Goal: Entertainment & Leisure: Consume media (video, audio)

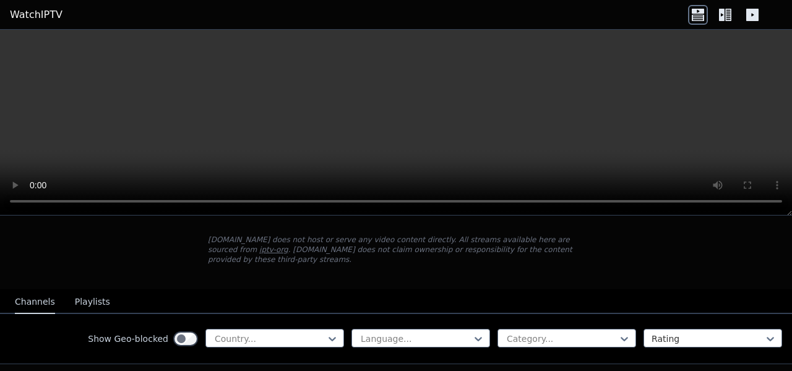
scroll to position [124, 0]
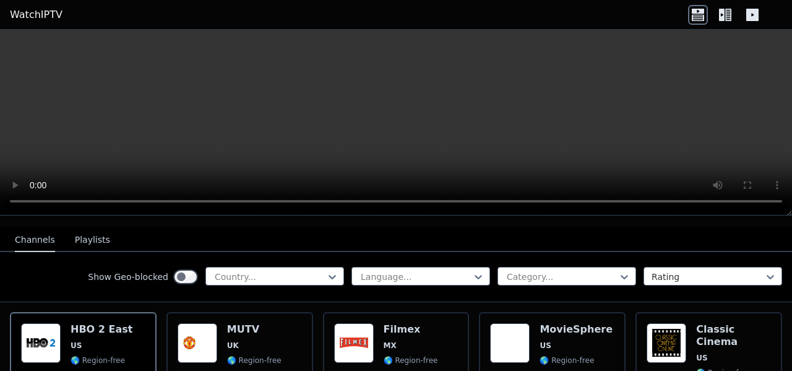
click at [722, 22] on icon at bounding box center [726, 15] width 20 height 20
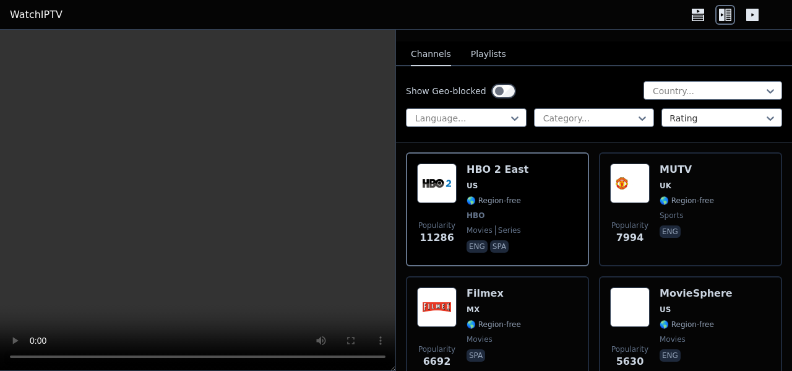
click at [752, 9] on icon at bounding box center [753, 15] width 12 height 12
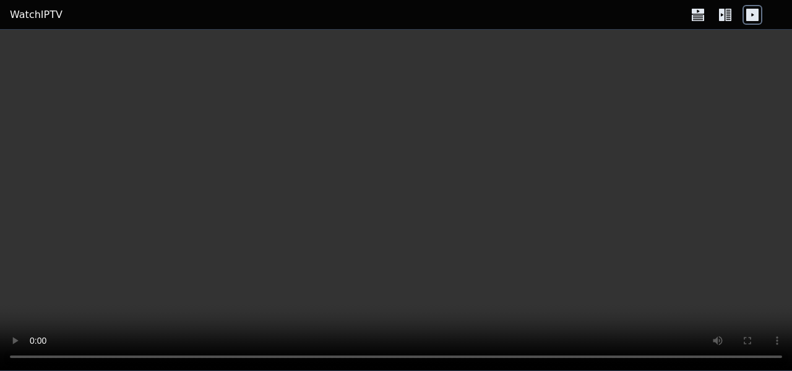
click at [694, 17] on icon at bounding box center [698, 15] width 20 height 20
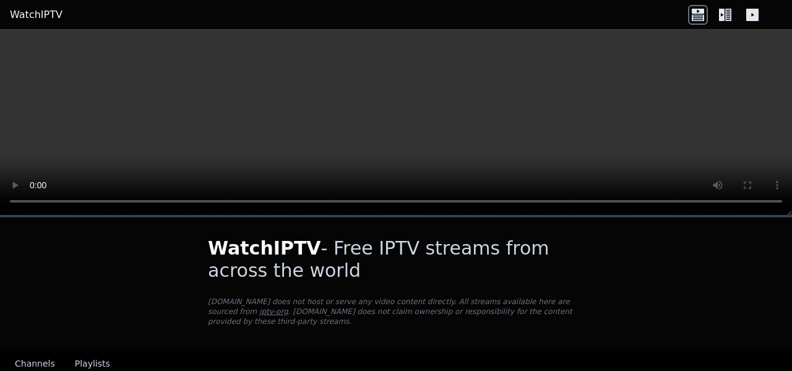
click at [746, 17] on icon at bounding box center [753, 15] width 20 height 20
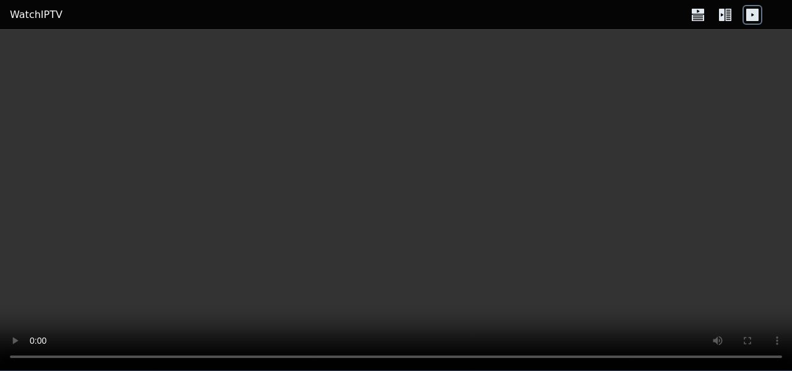
click at [703, 14] on icon at bounding box center [698, 15] width 20 height 20
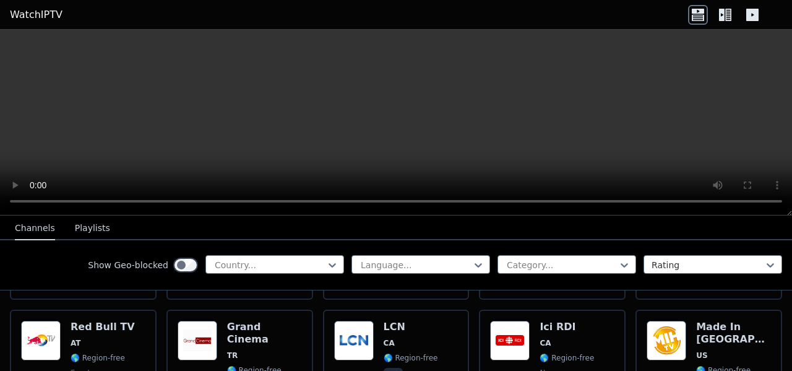
scroll to position [310, 0]
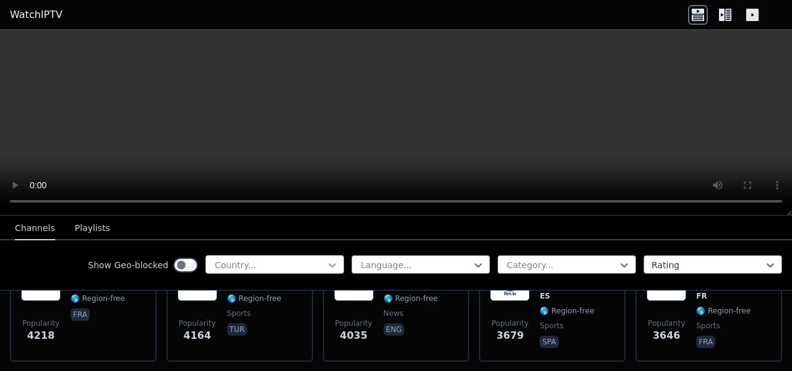
click at [327, 269] on icon at bounding box center [332, 265] width 12 height 12
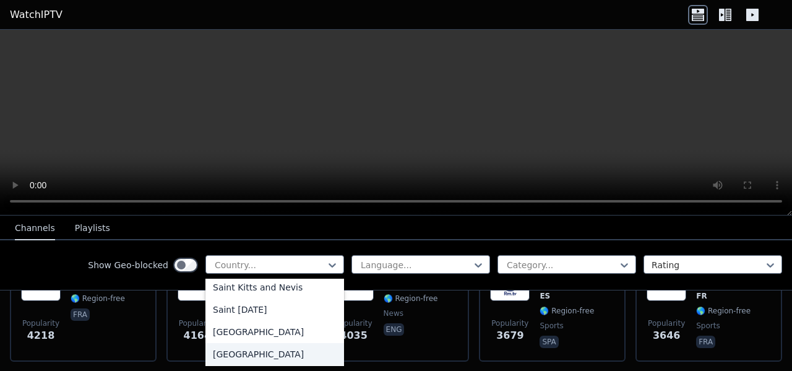
scroll to position [3601, 0]
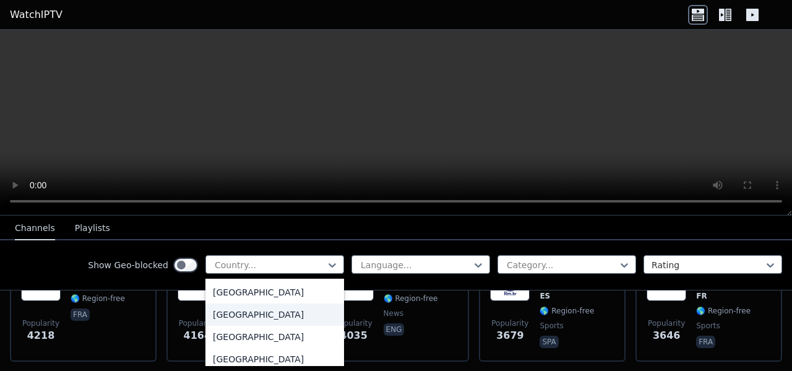
click at [271, 316] on div "[GEOGRAPHIC_DATA]" at bounding box center [275, 314] width 139 height 22
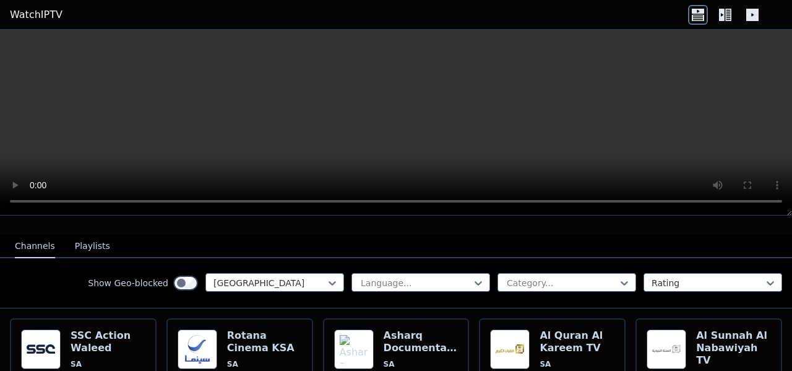
scroll to position [124, 0]
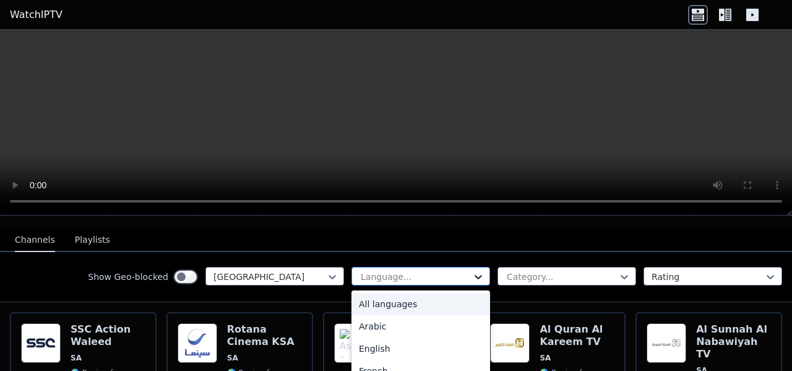
click at [472, 271] on icon at bounding box center [478, 277] width 12 height 12
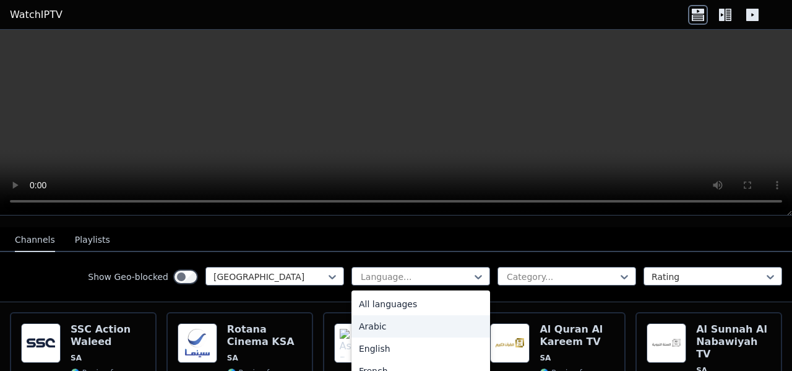
click at [459, 315] on div "Arabic" at bounding box center [421, 326] width 139 height 22
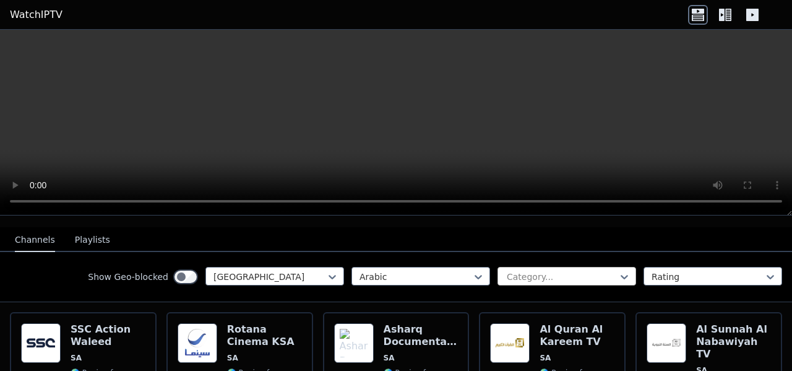
click at [607, 271] on div at bounding box center [562, 277] width 113 height 12
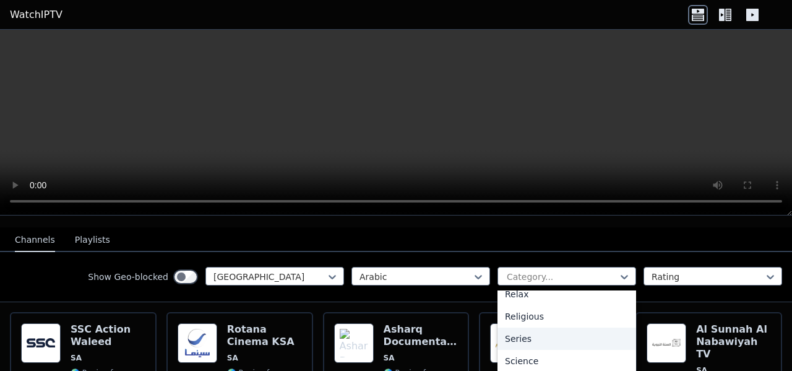
scroll to position [495, 0]
click at [571, 336] on div "Sports" at bounding box center [567, 343] width 139 height 22
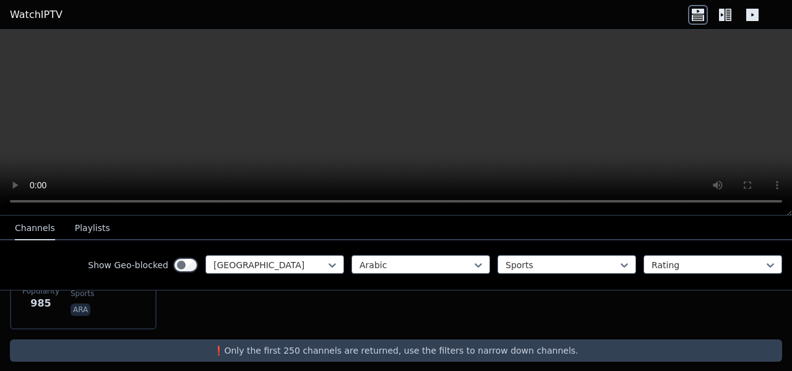
scroll to position [156, 0]
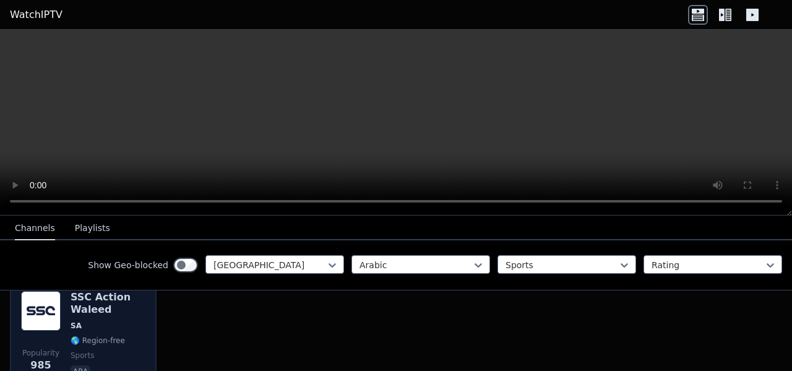
click at [112, 321] on span "SA" at bounding box center [108, 326] width 75 height 10
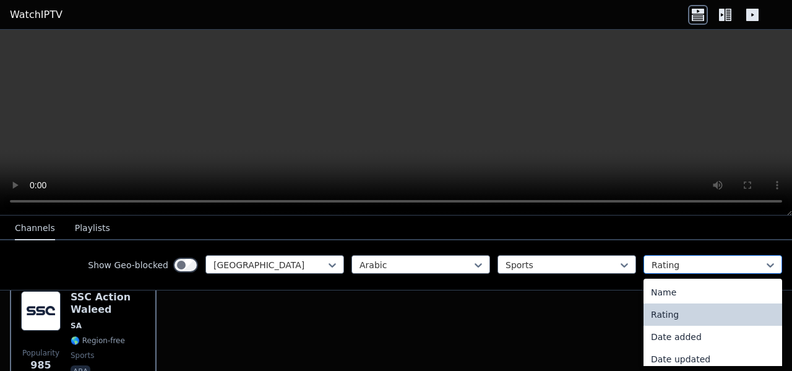
click at [667, 267] on div at bounding box center [708, 265] width 113 height 12
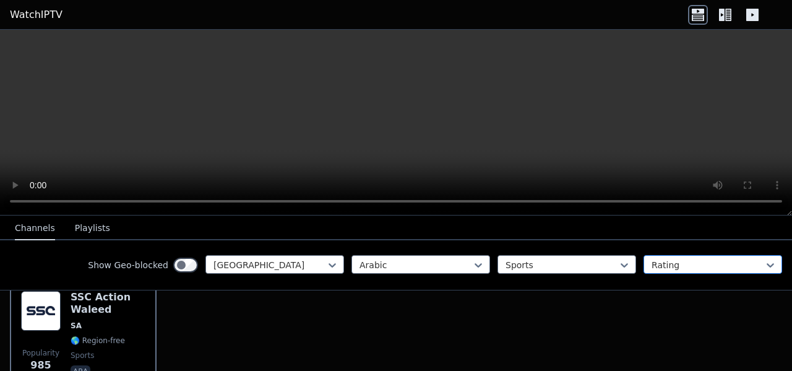
click at [667, 267] on div at bounding box center [708, 265] width 113 height 12
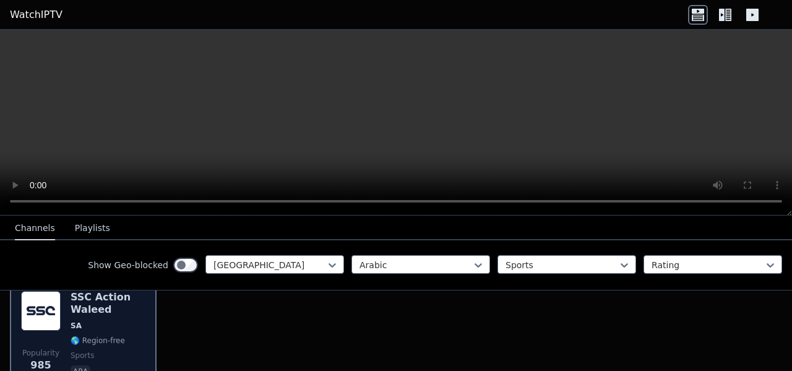
click at [72, 336] on span "🌎 Region-free" at bounding box center [98, 341] width 54 height 10
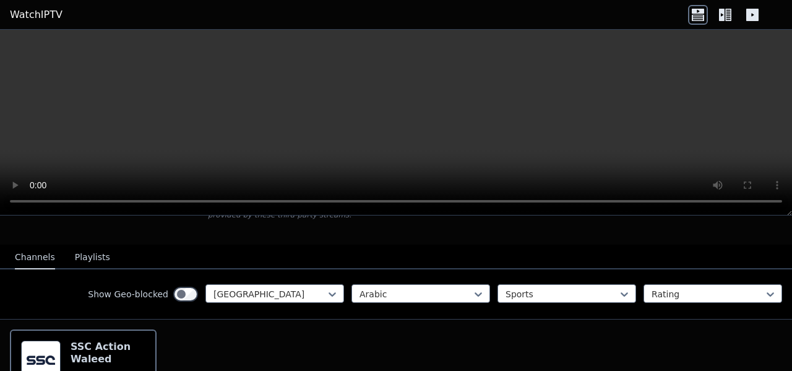
scroll to position [94, 0]
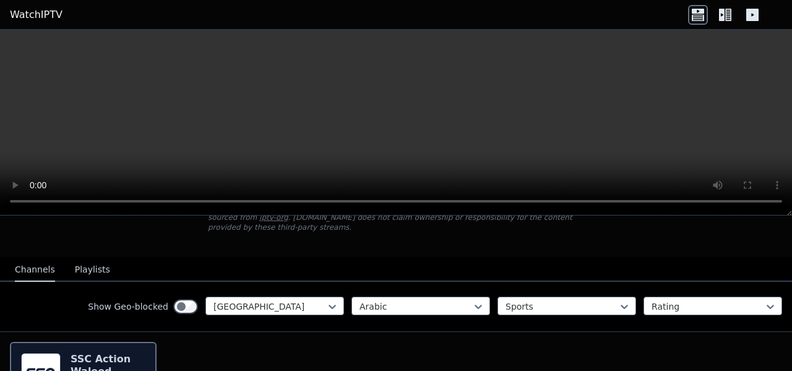
click at [117, 353] on h6 "SSC Action Waleed" at bounding box center [108, 365] width 75 height 25
click at [105, 361] on h6 "SSC Action Waleed" at bounding box center [108, 365] width 75 height 25
click at [79, 262] on button "Playlists" at bounding box center [92, 270] width 35 height 24
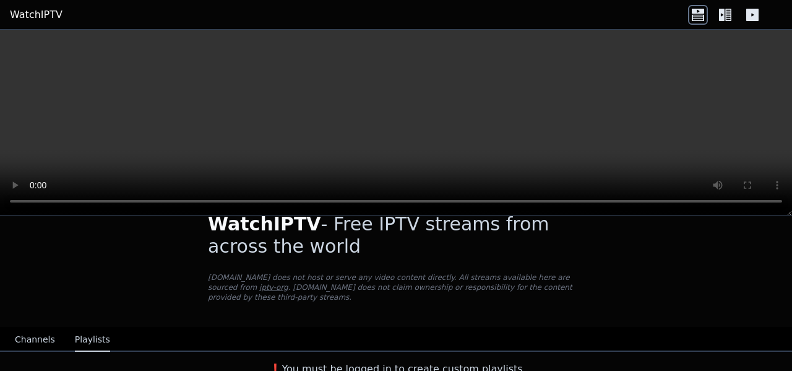
scroll to position [24, 0]
click at [34, 328] on button "Channels" at bounding box center [35, 340] width 40 height 24
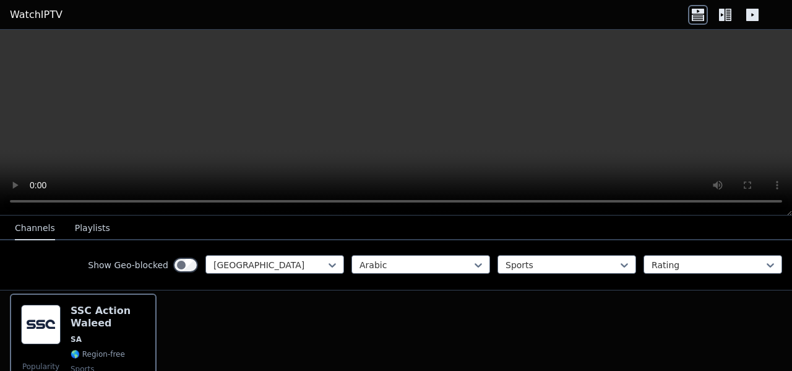
scroll to position [148, 0]
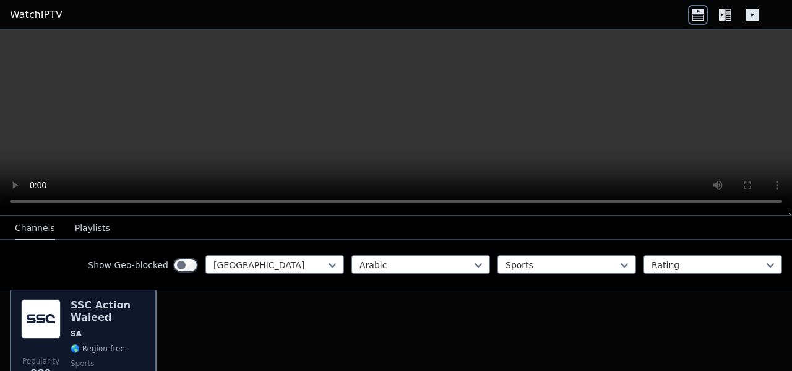
click at [84, 331] on div "SSC Action Waleed SA 🌎 Region-free sports ara" at bounding box center [108, 343] width 75 height 89
click at [77, 314] on div "SSC Action Waleed SA 🌎 Region-free sports ara" at bounding box center [108, 343] width 75 height 89
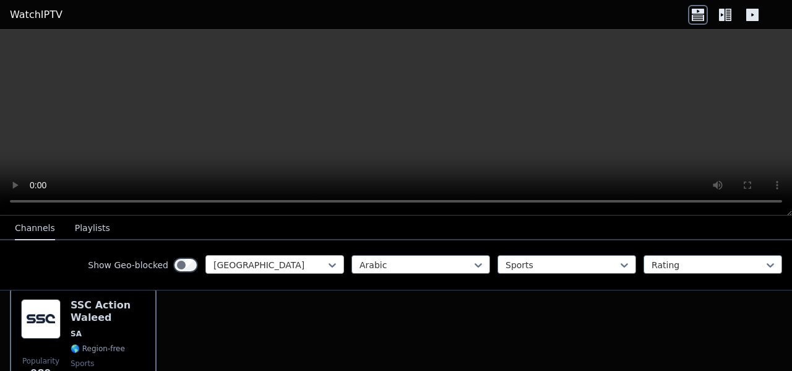
click at [311, 273] on div "[GEOGRAPHIC_DATA]" at bounding box center [275, 264] width 139 height 19
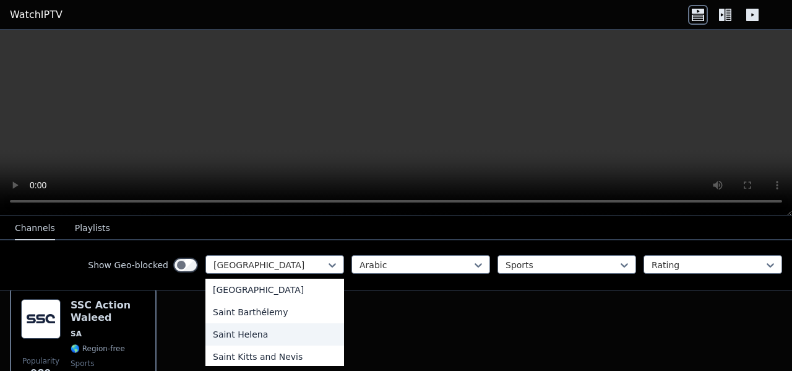
scroll to position [0, 0]
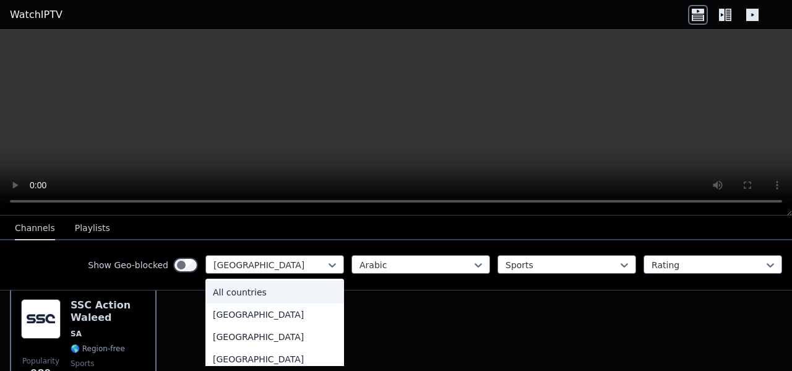
click at [292, 289] on div "All countries" at bounding box center [275, 292] width 139 height 22
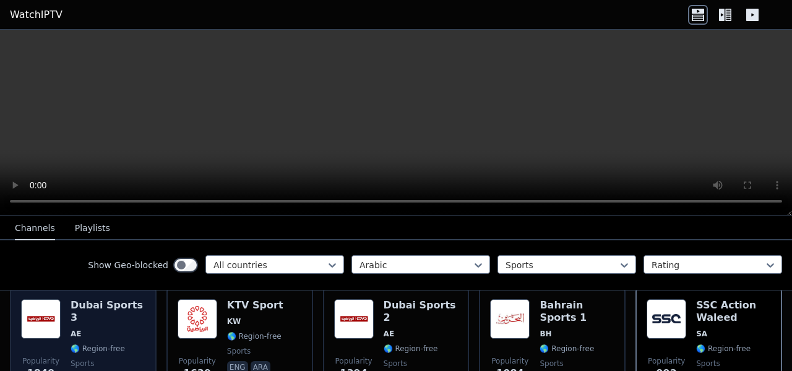
click at [127, 299] on h6 "Dubai Sports 3" at bounding box center [108, 311] width 75 height 25
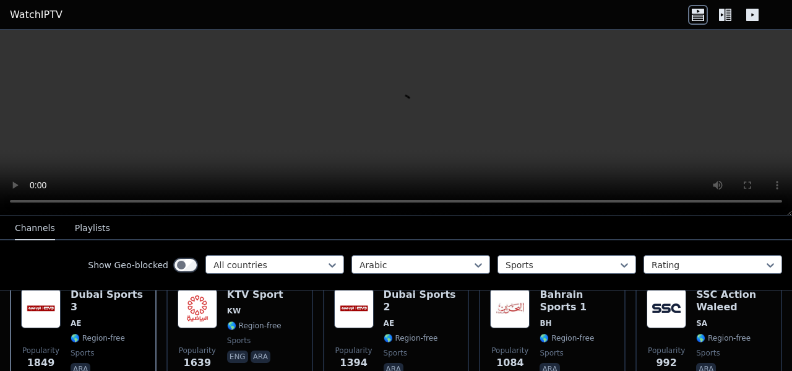
scroll to position [148, 0]
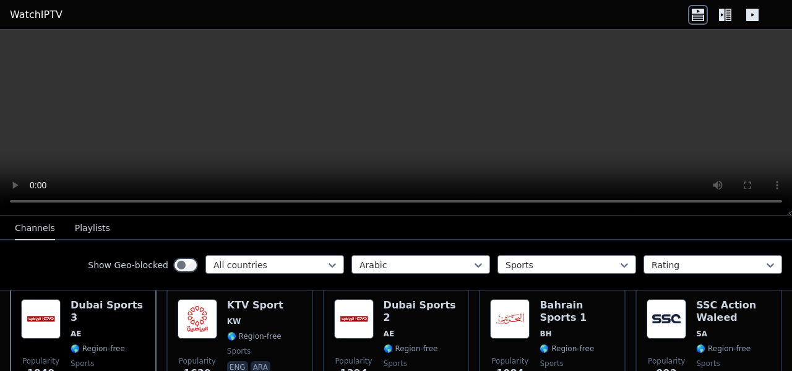
click at [731, 17] on icon at bounding box center [729, 15] width 6 height 12
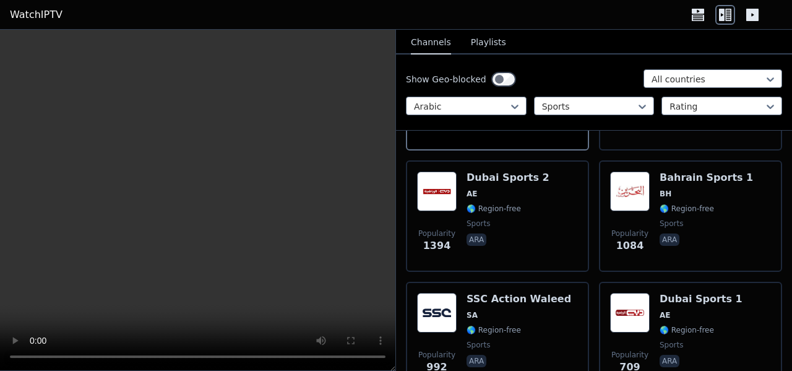
scroll to position [0, 0]
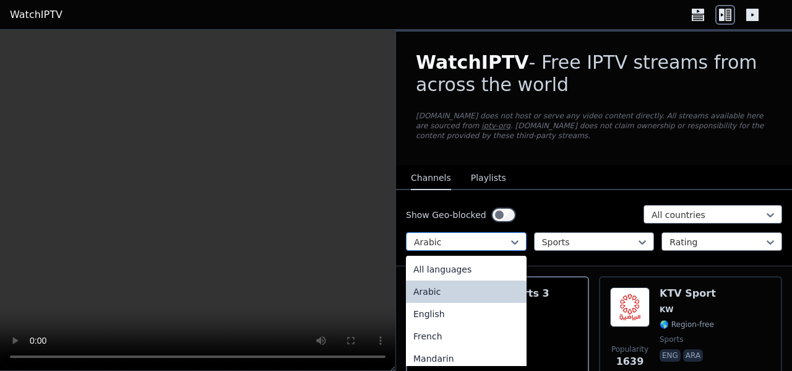
click at [519, 241] on div "Arabic" at bounding box center [466, 241] width 121 height 19
click at [486, 272] on div "All languages" at bounding box center [466, 269] width 121 height 22
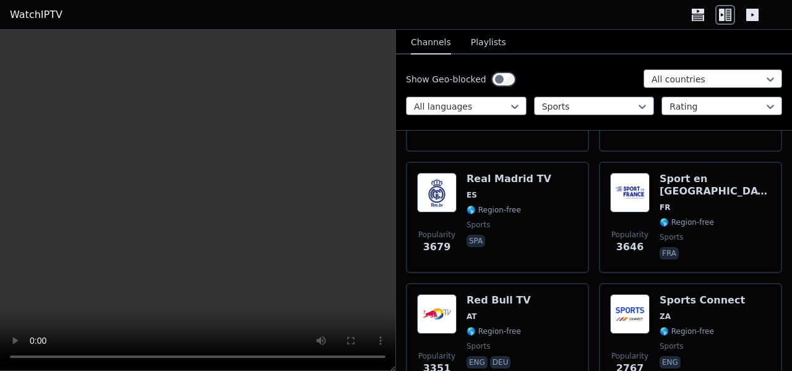
scroll to position [248, 0]
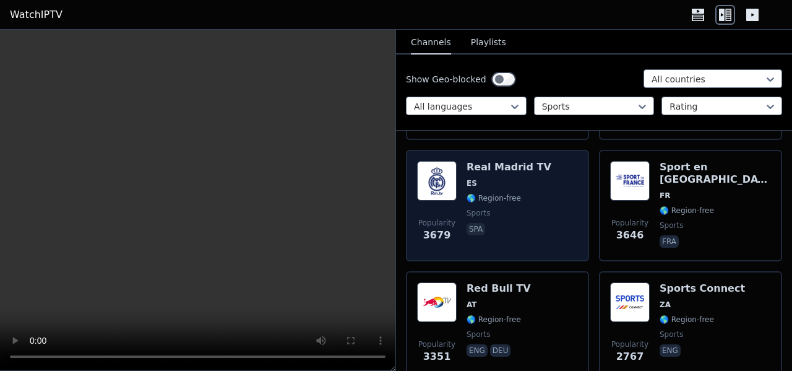
click at [562, 224] on div "Popularity 3679 Real Madrid TV ES 🌎 Region-free sports spa" at bounding box center [497, 205] width 161 height 89
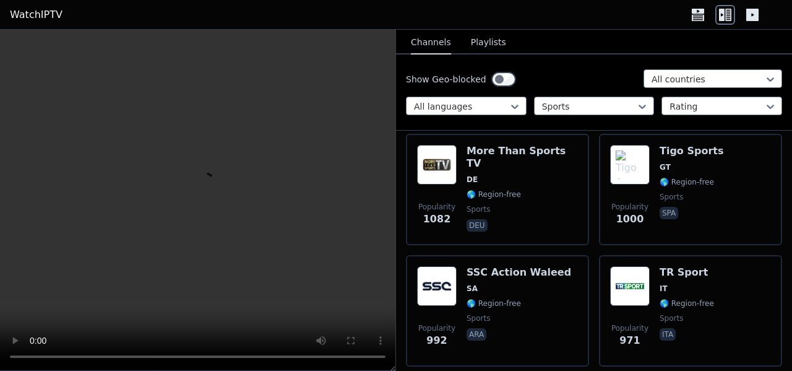
scroll to position [1610, 0]
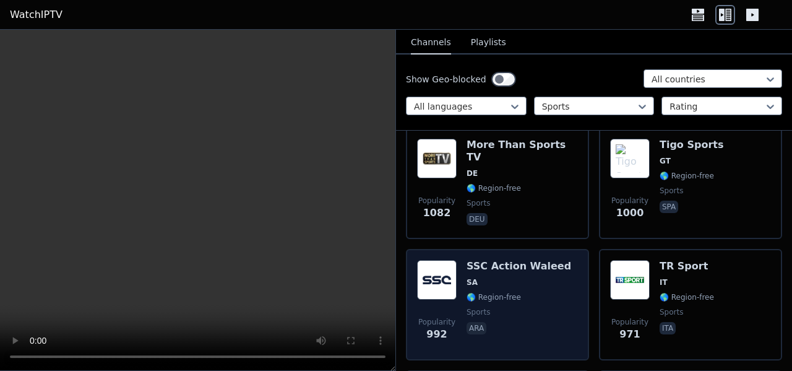
click at [554, 279] on div "Popularity 992 SSC Action Waleed SA 🌎 Region-free sports ara" at bounding box center [497, 304] width 161 height 89
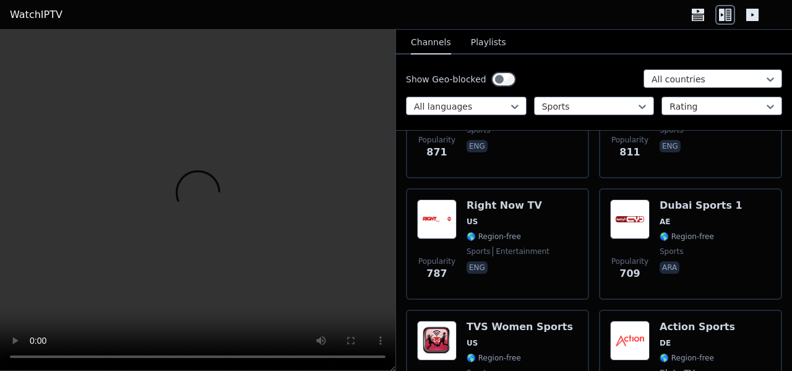
scroll to position [1919, 0]
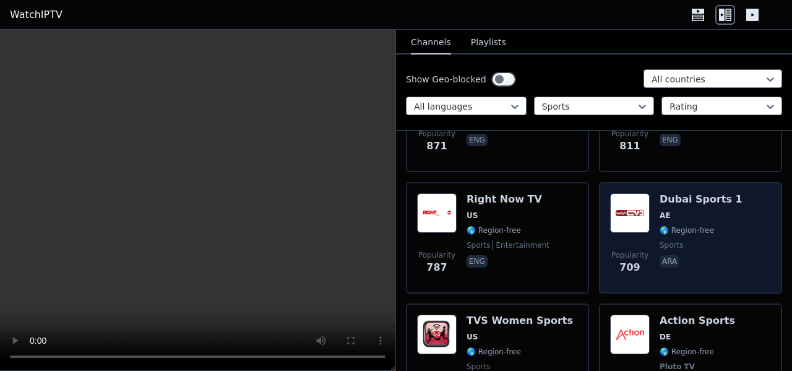
click at [599, 240] on div "Popularity 709 Dubai Sports 1 AE 🌎 Region-free sports ara" at bounding box center [690, 237] width 183 height 111
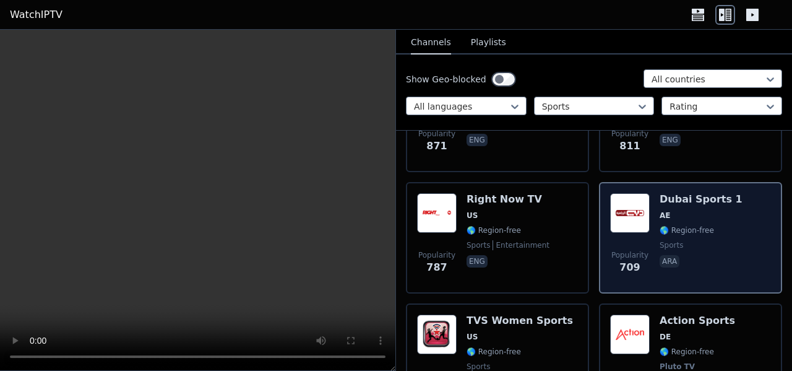
click at [605, 243] on div "Popularity 709 Dubai Sports 1 AE 🌎 Region-free sports ara" at bounding box center [690, 237] width 183 height 111
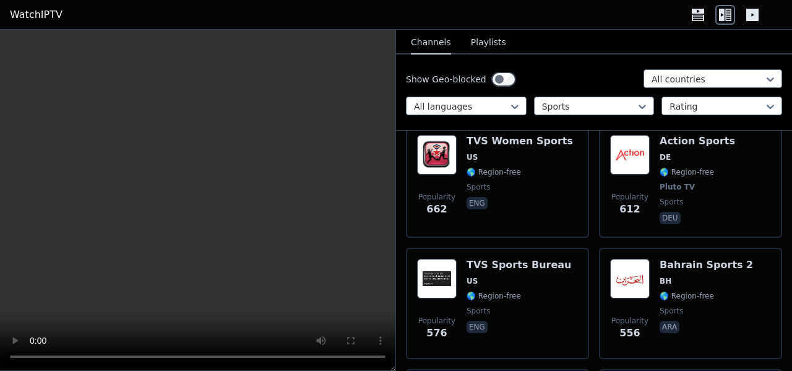
scroll to position [2105, 0]
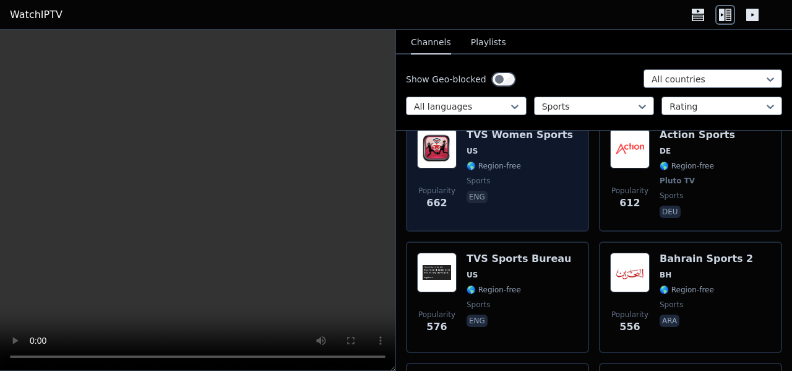
click at [568, 196] on div "Popularity 662 TVS Women Sports US 🌎 Region-free sports eng" at bounding box center [497, 175] width 161 height 92
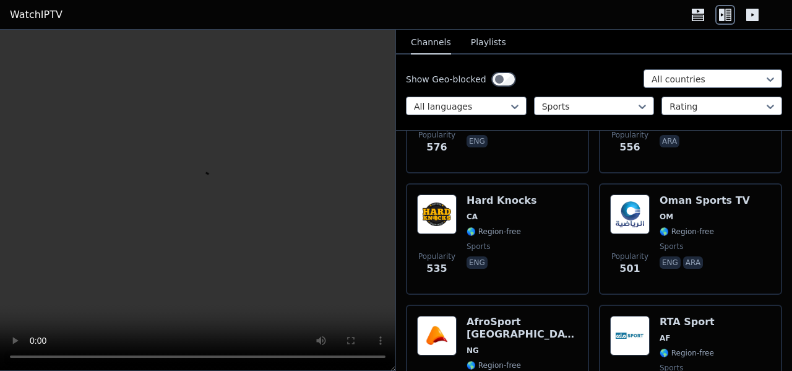
scroll to position [2291, 0]
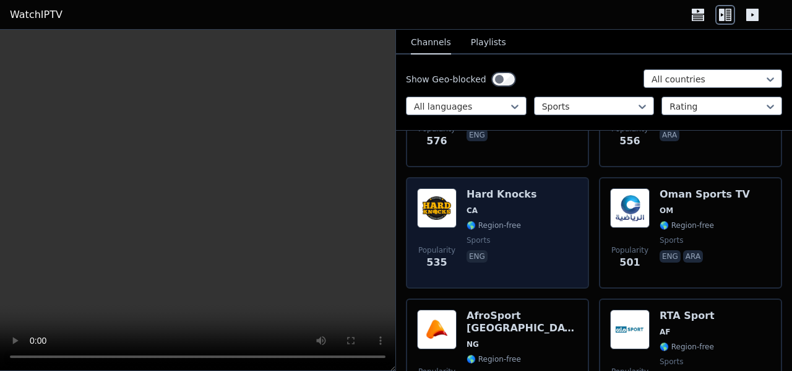
click at [576, 239] on div "Popularity 535 Hard Knocks CA 🌎 Region-free sports eng" at bounding box center [497, 232] width 183 height 111
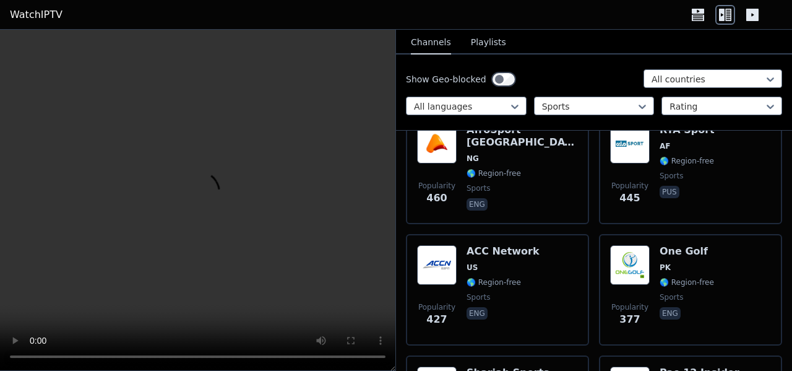
scroll to position [2600, 0]
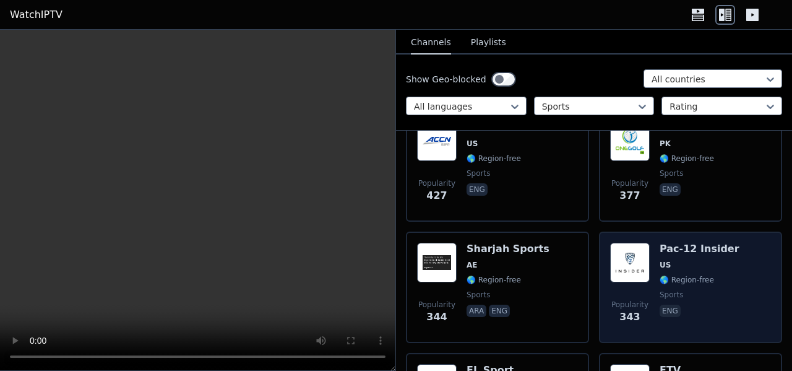
click at [605, 282] on div "Popularity 343 Pac-12 Insider US 🌎 Region-free sports eng" at bounding box center [690, 287] width 183 height 111
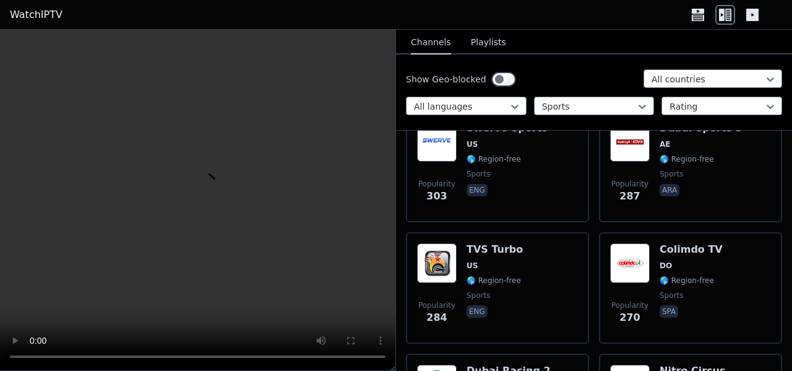
scroll to position [2972, 0]
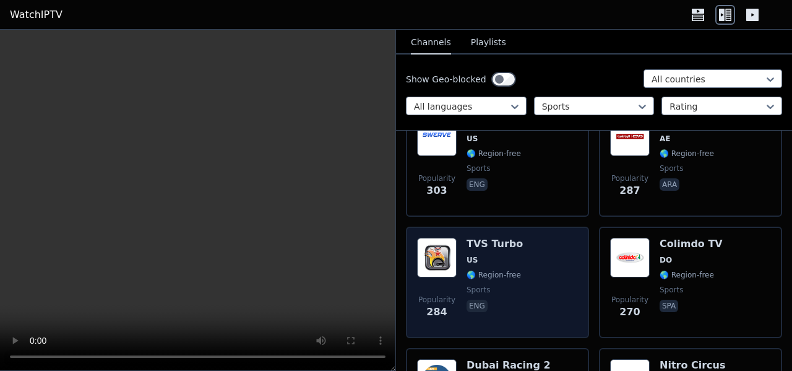
click at [563, 281] on div "Popularity 284 TVS Turbo US 🌎 Region-free sports eng" at bounding box center [497, 282] width 161 height 89
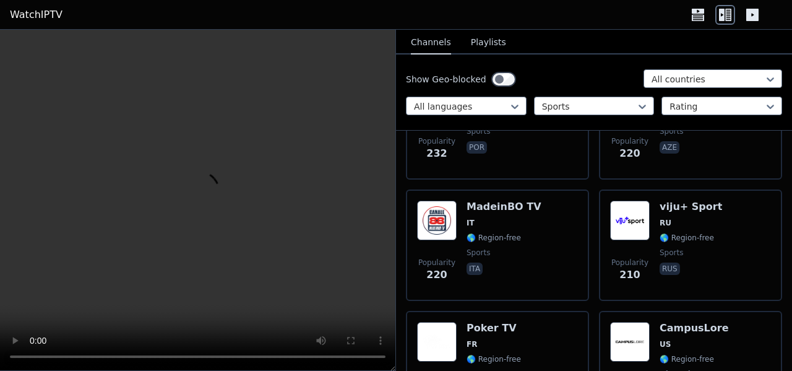
scroll to position [4024, 0]
